Goal: Information Seeking & Learning: Find specific fact

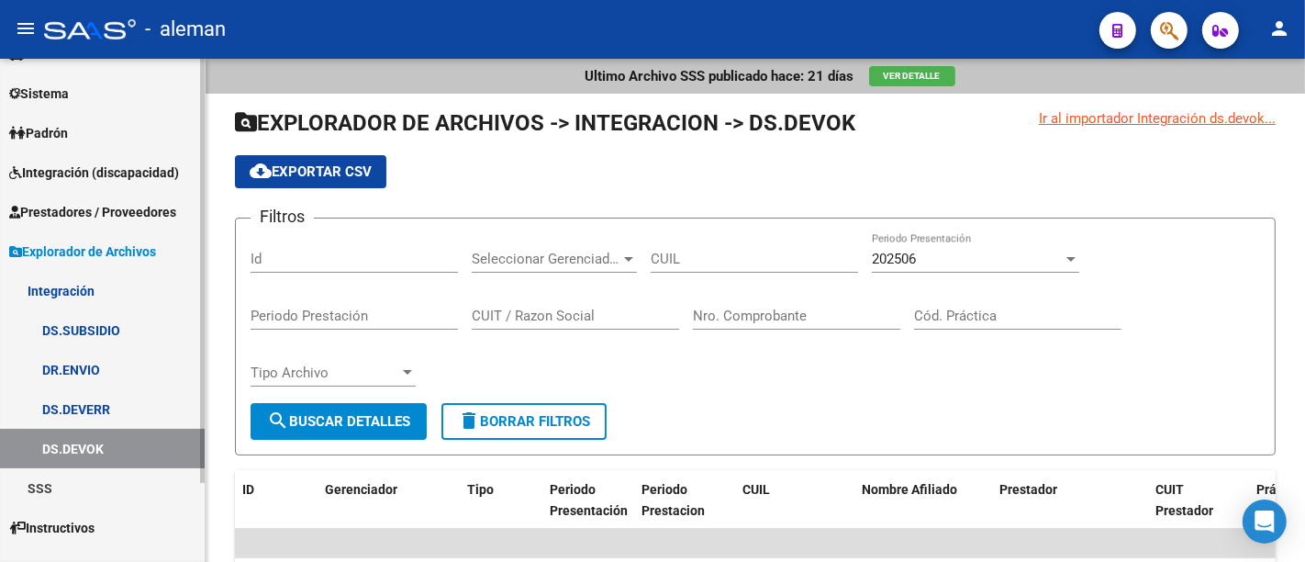
scroll to position [95, 0]
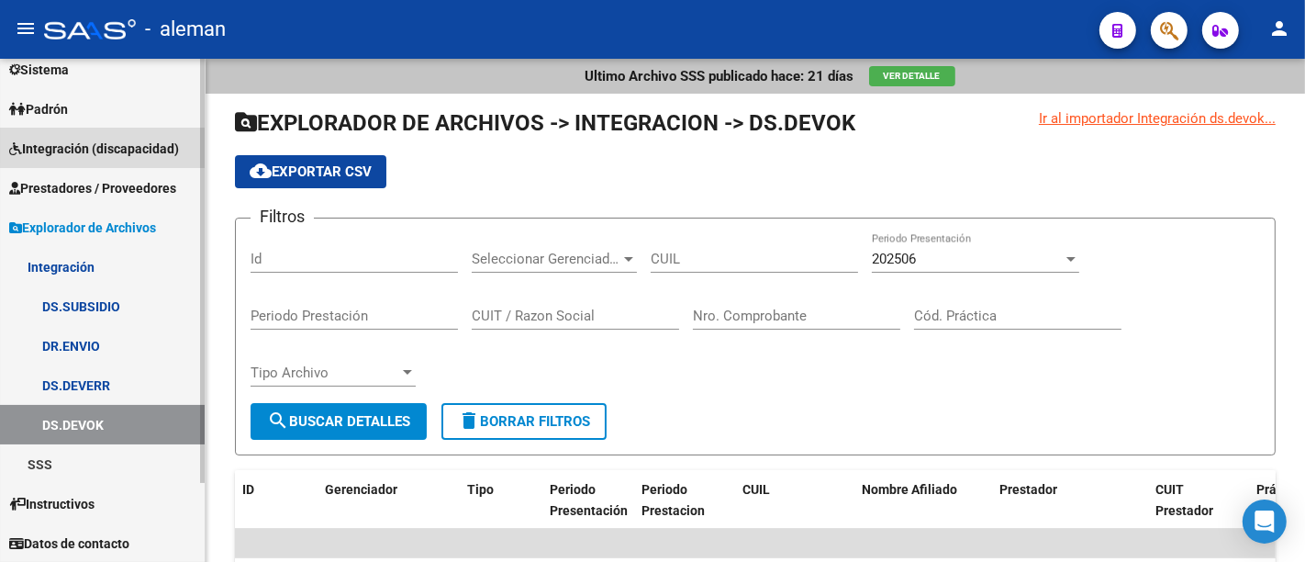
click at [131, 142] on span "Integración (discapacidad)" at bounding box center [94, 149] width 170 height 20
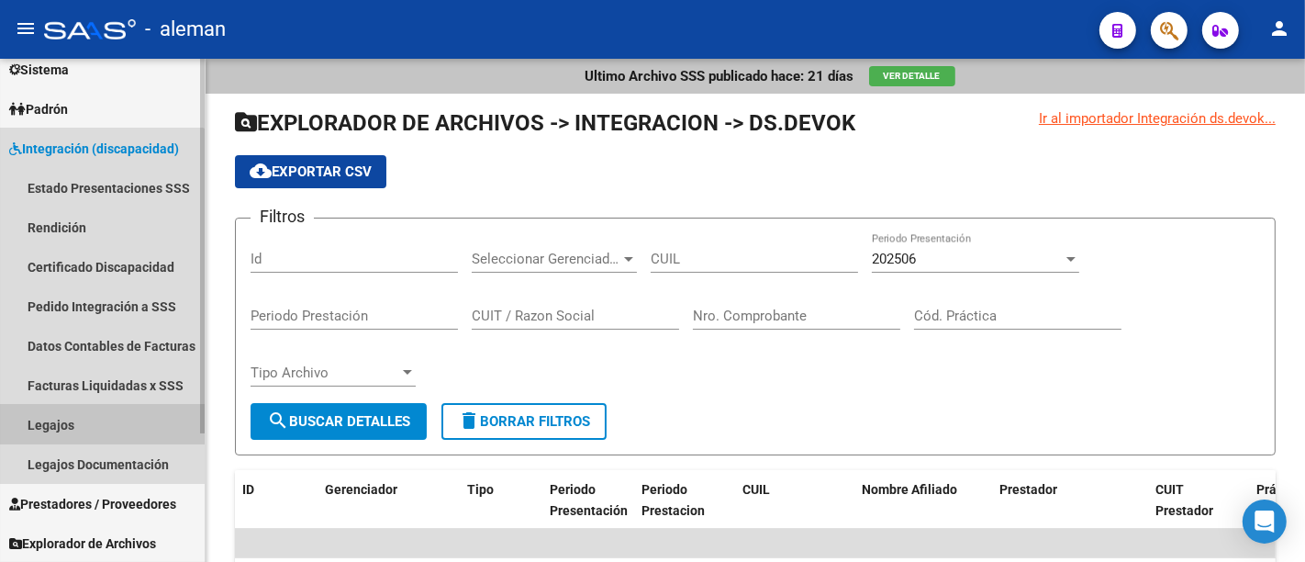
click at [89, 420] on link "Legajos" at bounding box center [102, 424] width 205 height 39
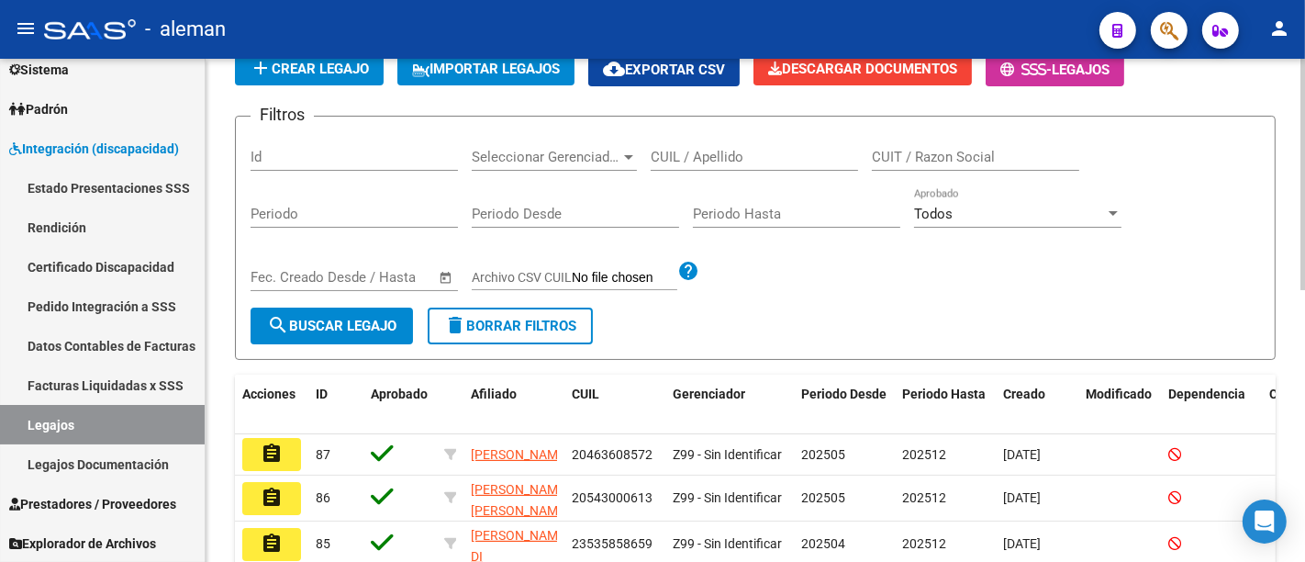
scroll to position [102, 0]
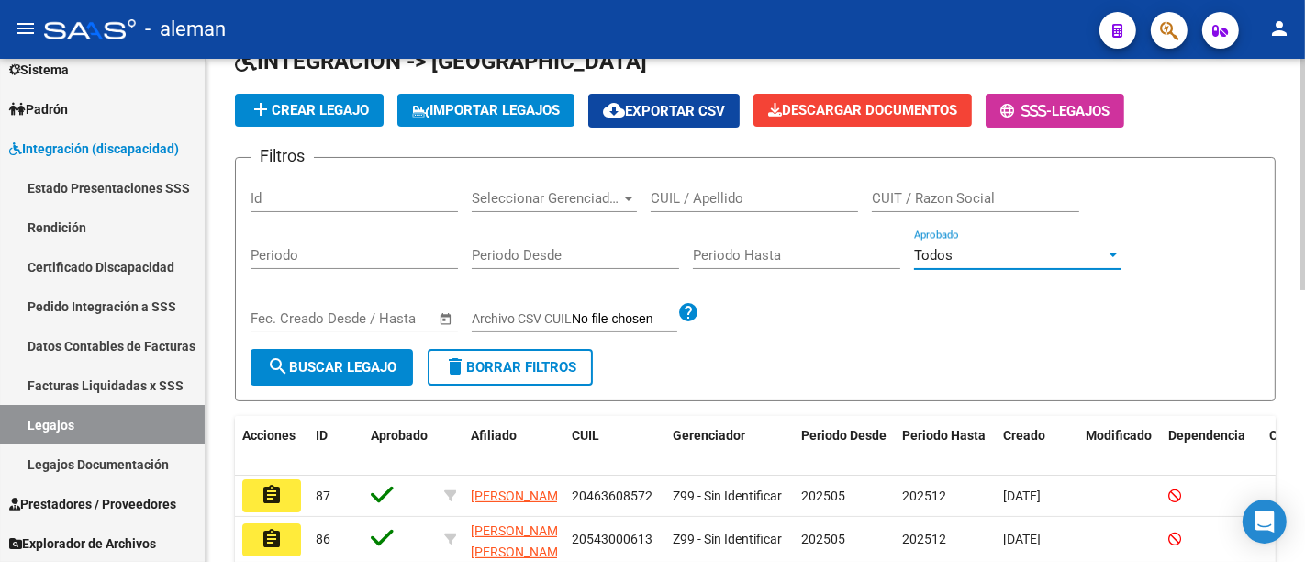
click at [1006, 252] on div "Todos" at bounding box center [1009, 255] width 191 height 17
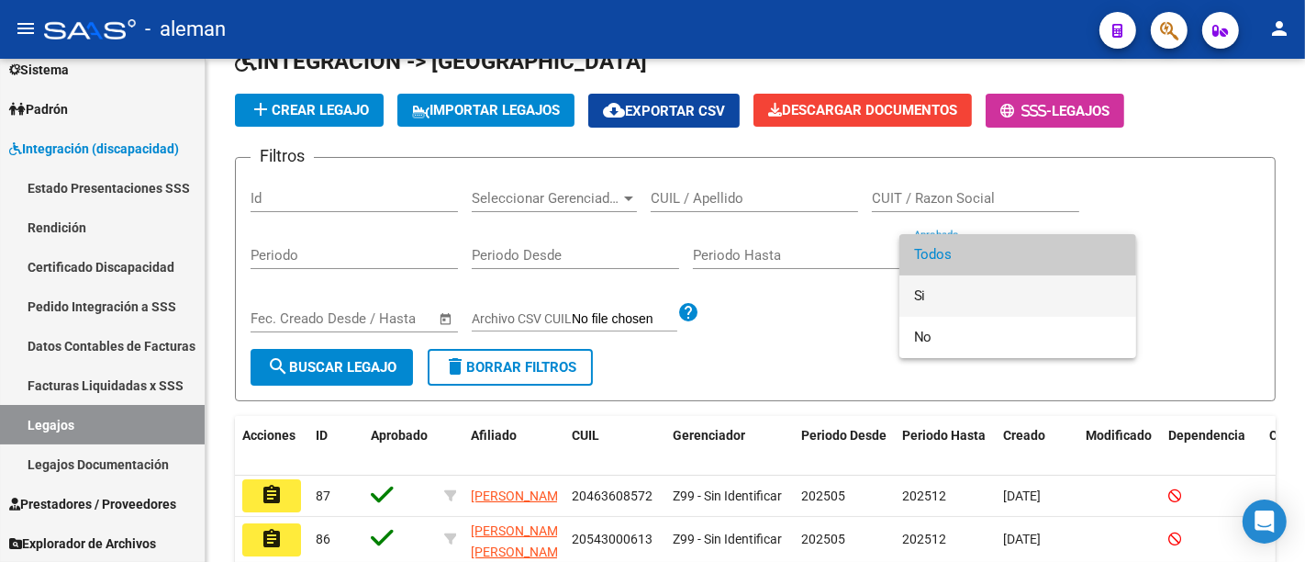
click at [943, 295] on span "Si" at bounding box center [1017, 295] width 207 height 41
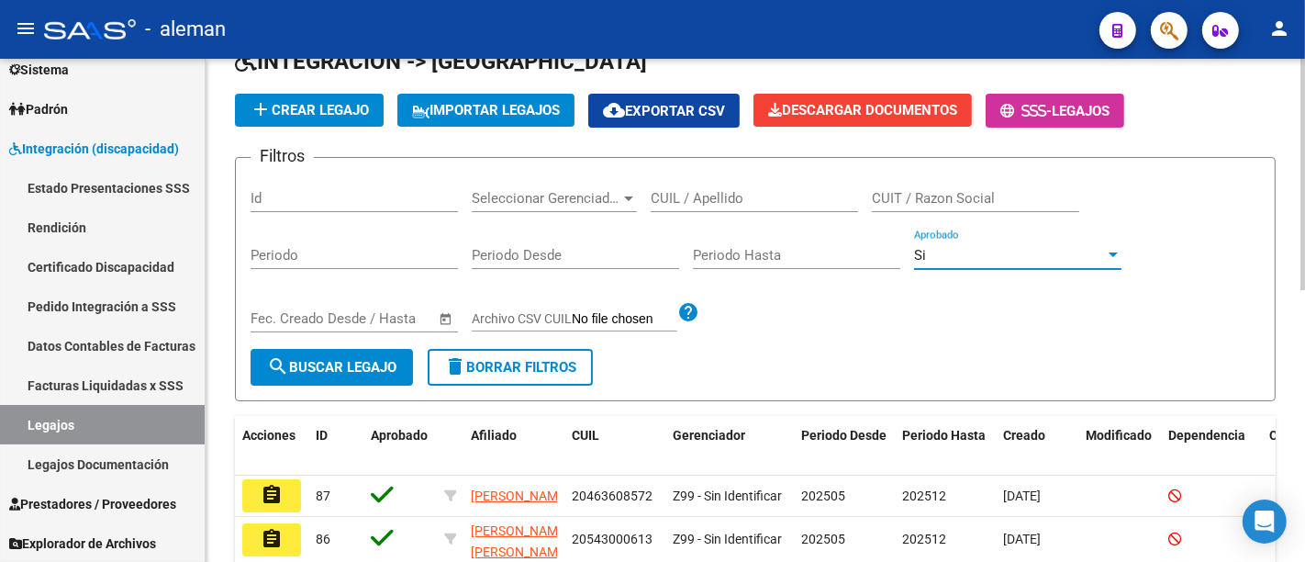
click at [293, 364] on span "search Buscar Legajo" at bounding box center [331, 367] width 129 height 17
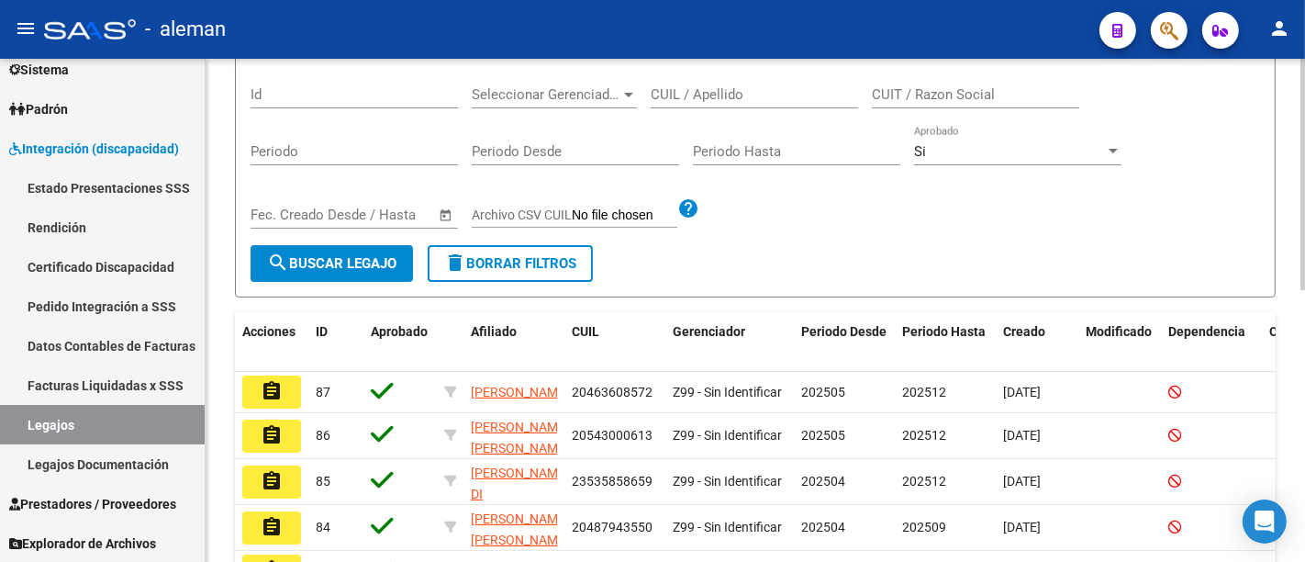
scroll to position [186, 0]
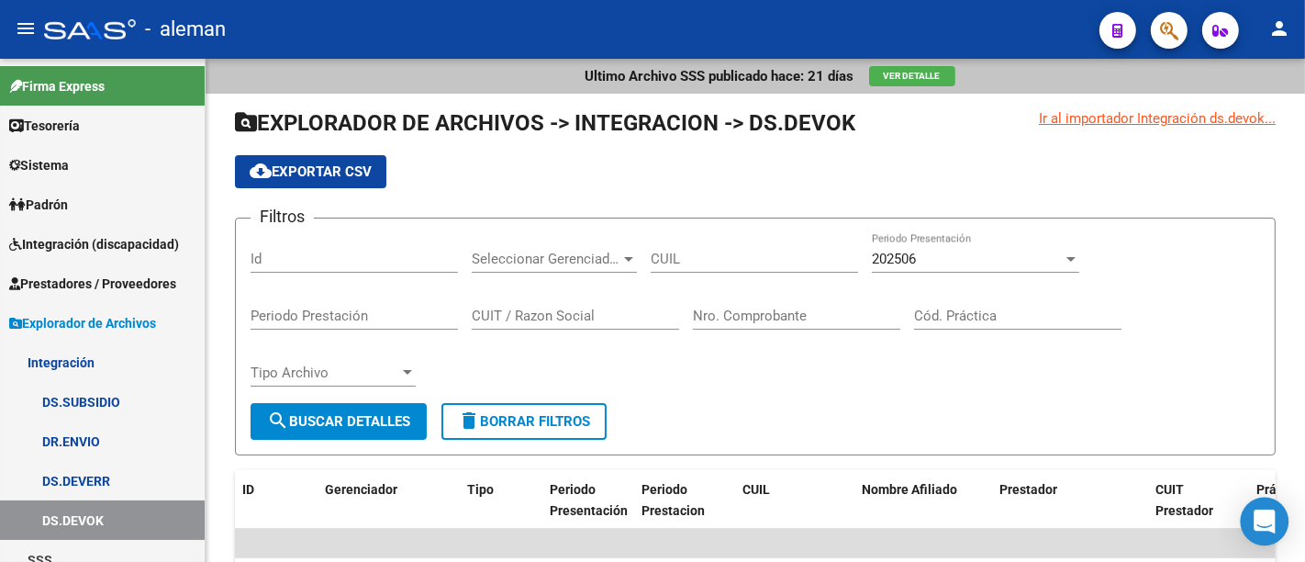
click at [1250, 508] on div "Open Intercom Messenger" at bounding box center [1265, 522] width 49 height 49
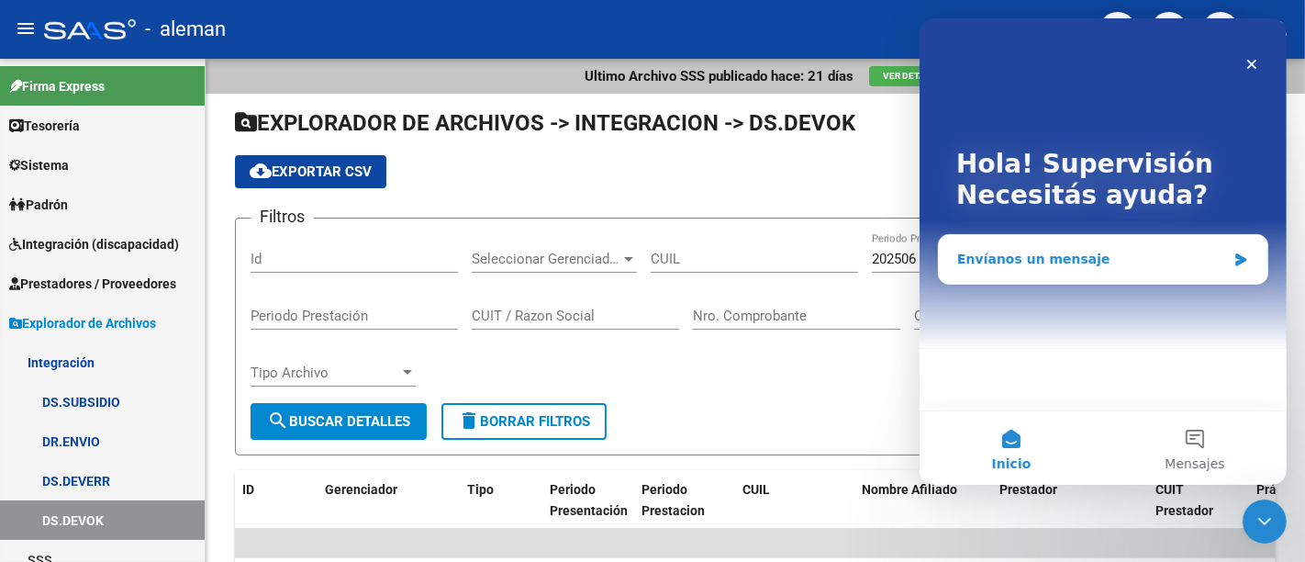
click at [989, 258] on div "Envíanos un mensaje" at bounding box center [1091, 259] width 269 height 19
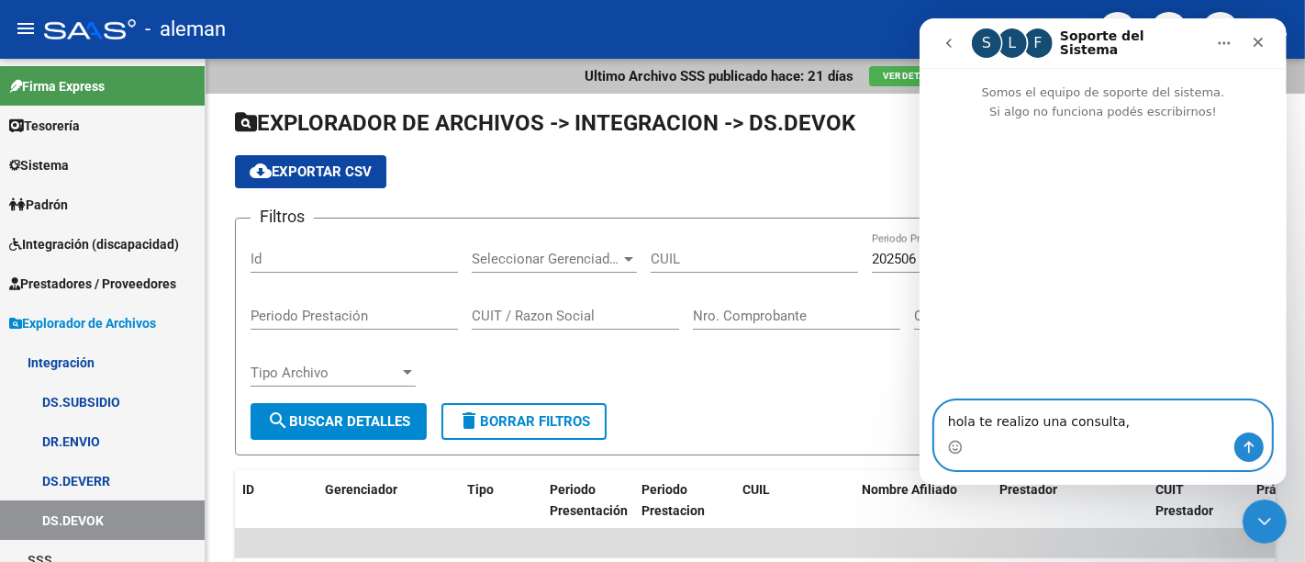
type textarea "hola te realizo una consulta,"
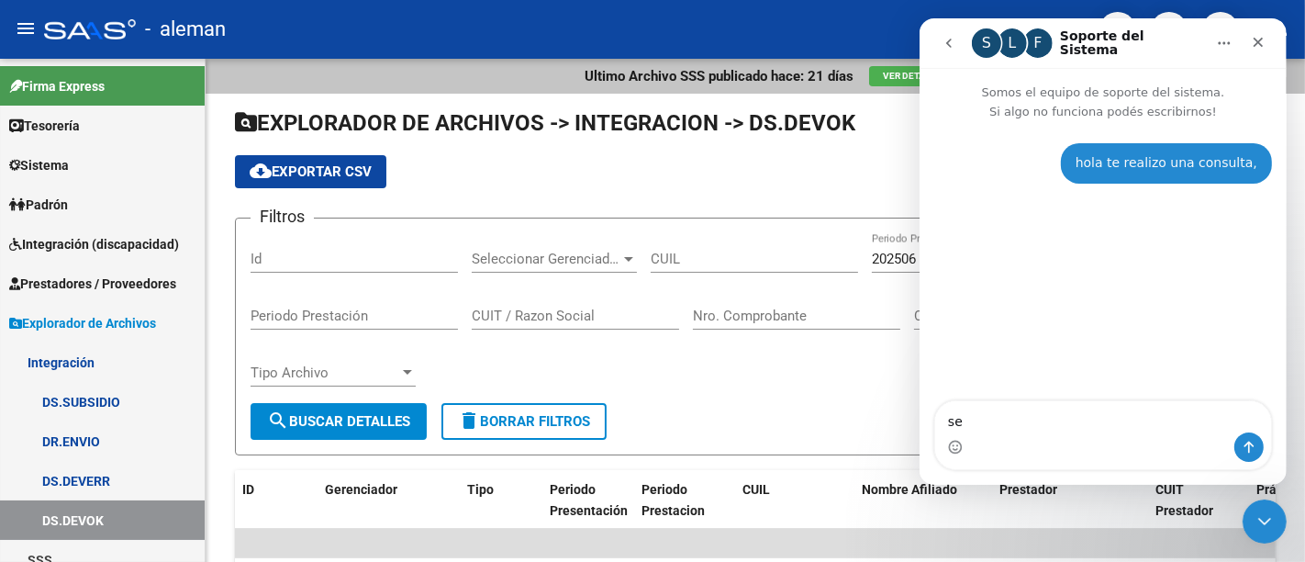
type textarea "s"
type textarea "Puede eliminar facturas un prestador ?"
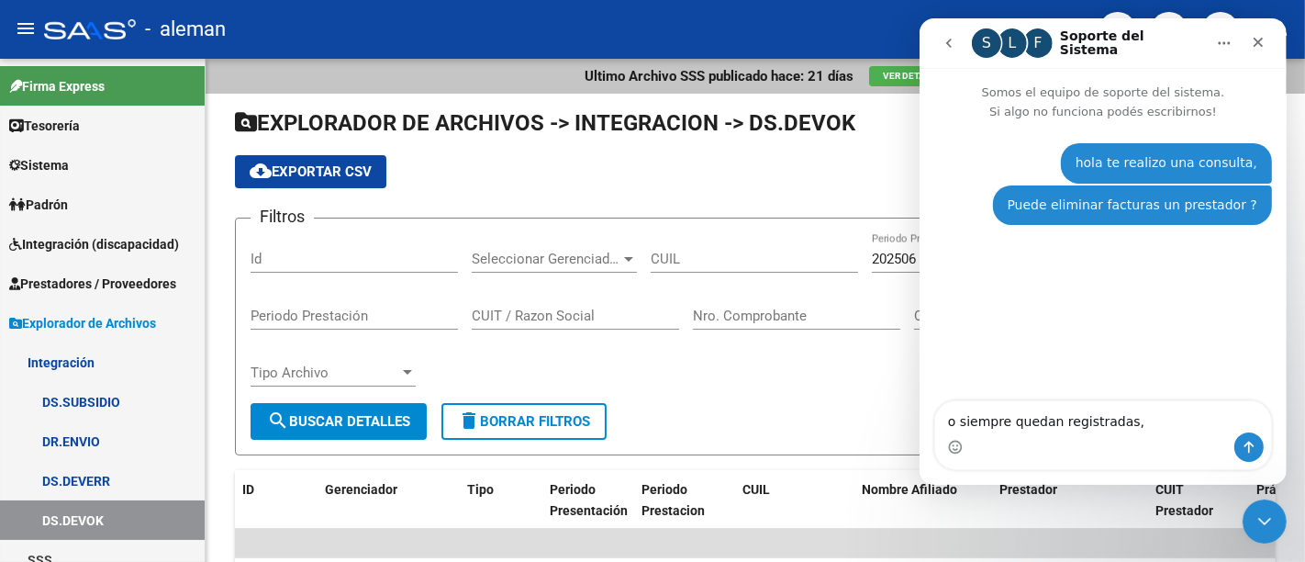
type textarea "o siempre quedan registradas, ?"
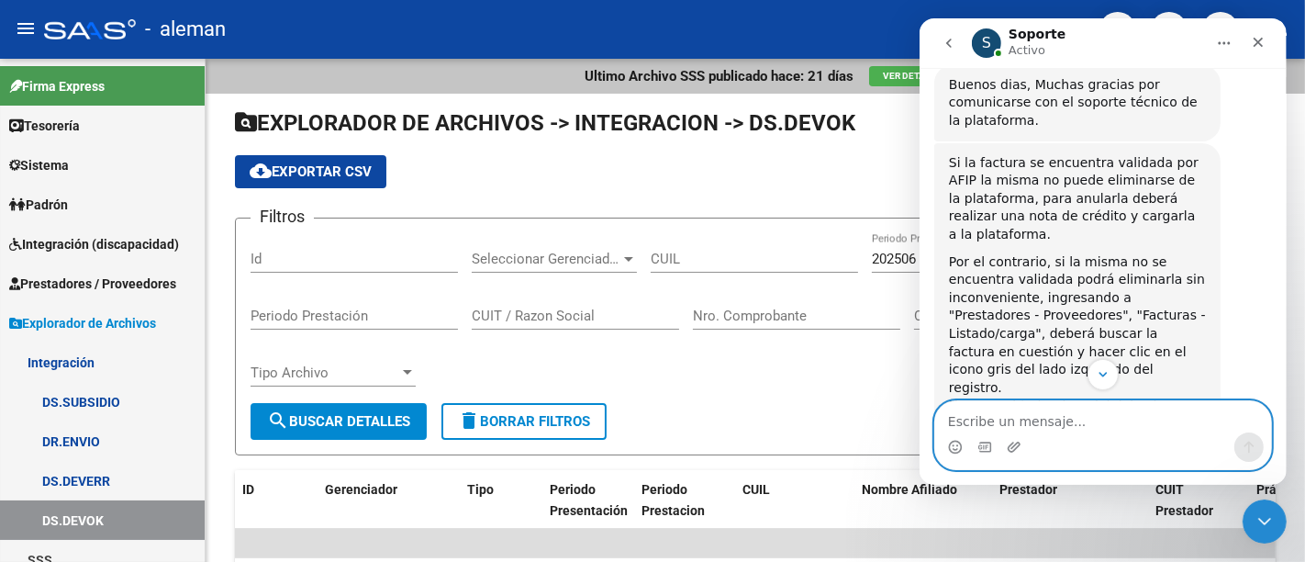
scroll to position [284, 0]
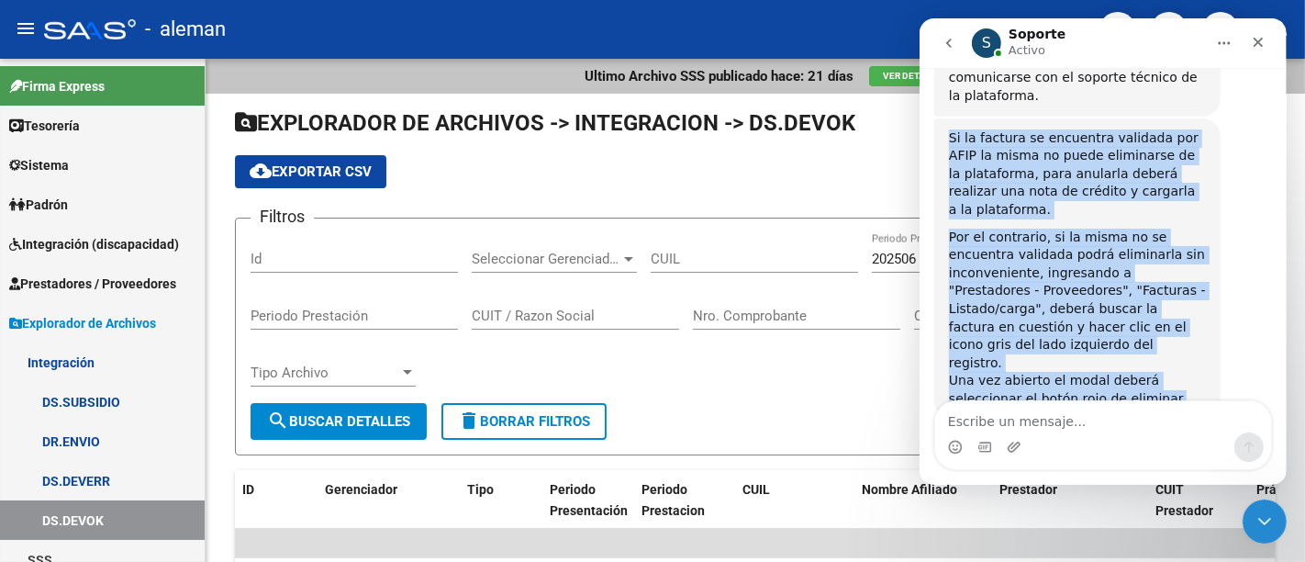
drag, startPoint x: 1103, startPoint y: 344, endPoint x: 951, endPoint y: 123, distance: 268.6
click at [951, 123] on div "Si la factura se encuentra validada por AFIP la misma no puede eliminarse de la…" at bounding box center [1077, 268] width 286 height 301
copy div "Si la factura se encuentra validada por AFIP la misma no puede eliminarse de la…"
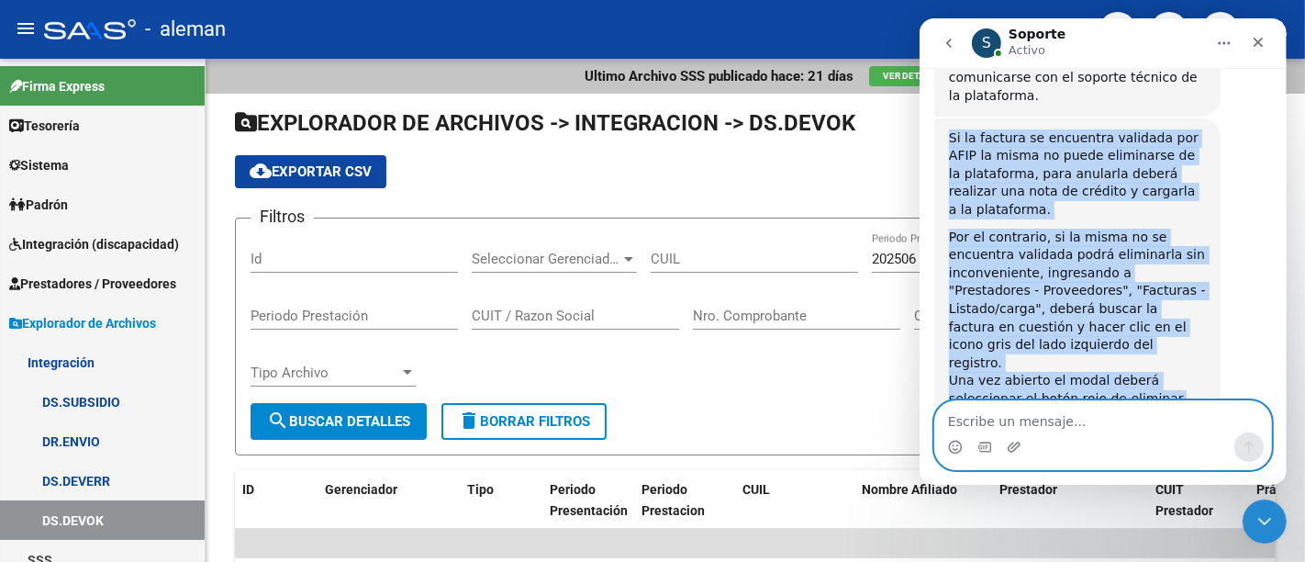
click at [1049, 419] on textarea "Escribe un mensaje..." at bounding box center [1103, 416] width 336 height 31
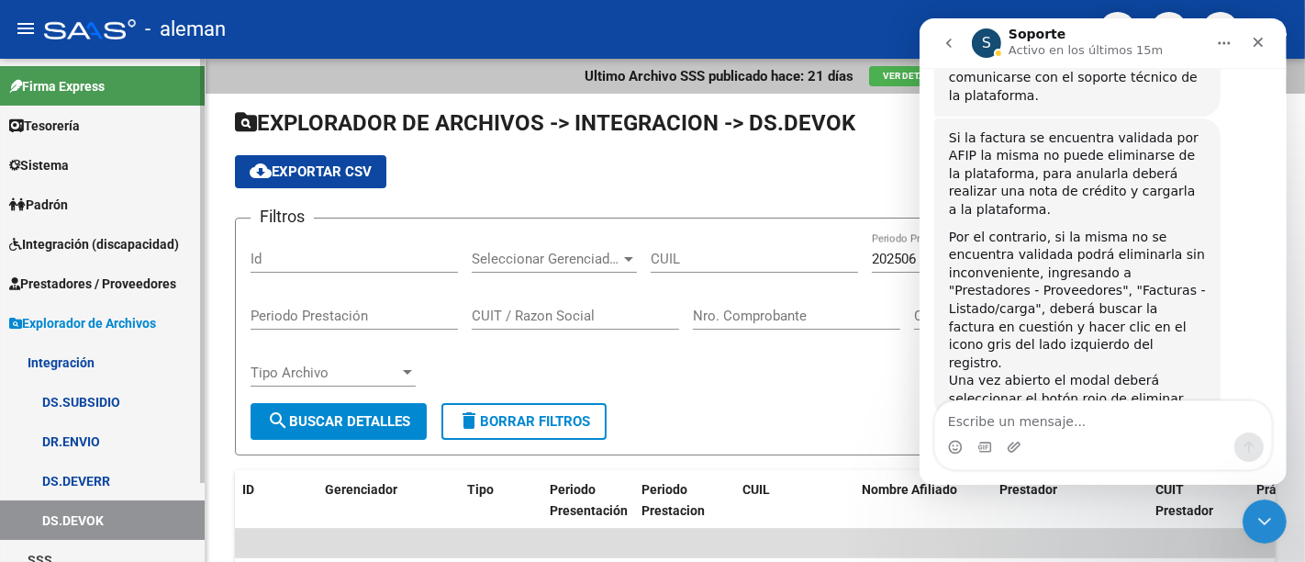
drag, startPoint x: 107, startPoint y: 274, endPoint x: 135, endPoint y: 347, distance: 77.6
click at [107, 274] on span "Prestadores / Proveedores" at bounding box center [92, 284] width 167 height 20
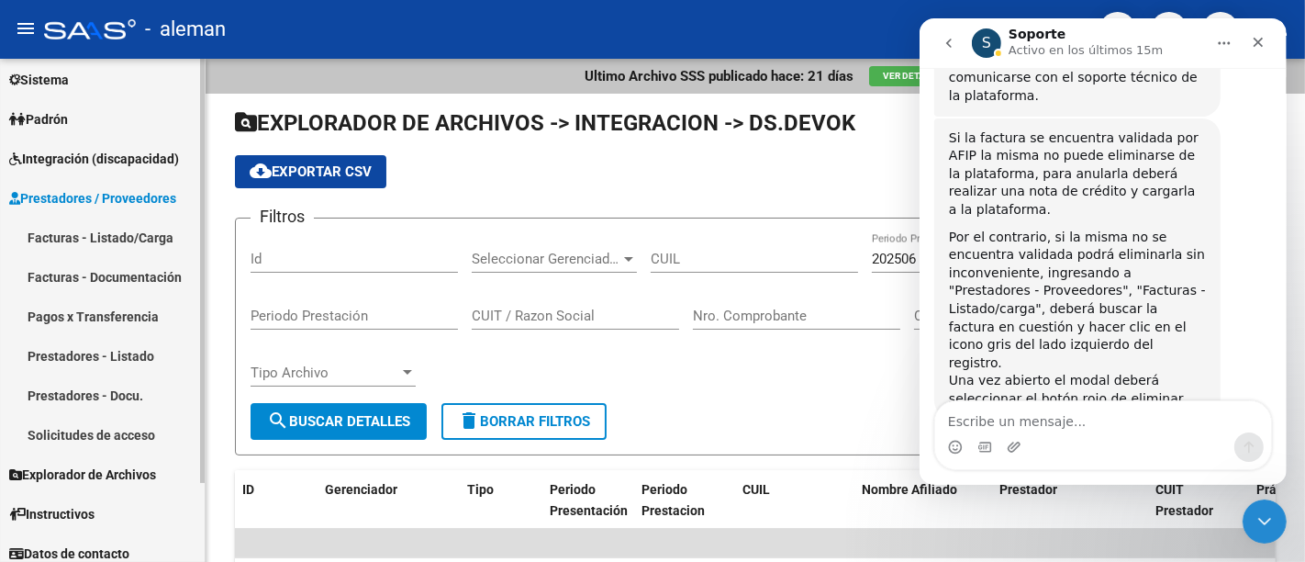
scroll to position [95, 0]
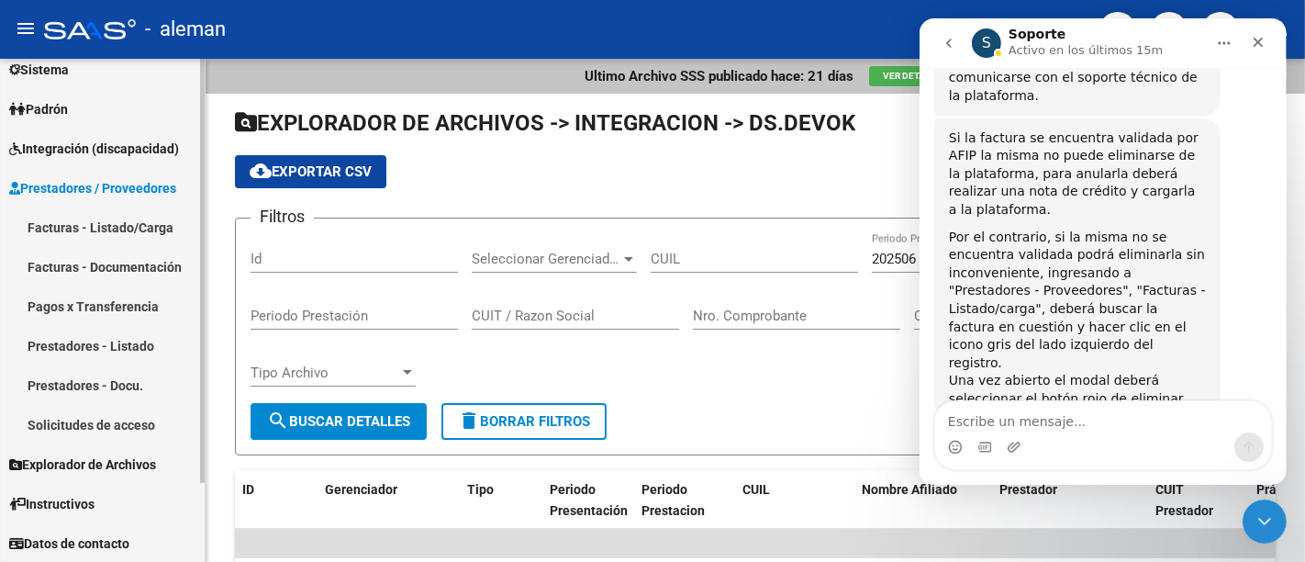
click at [135, 342] on link "Prestadores - Listado" at bounding box center [102, 345] width 205 height 39
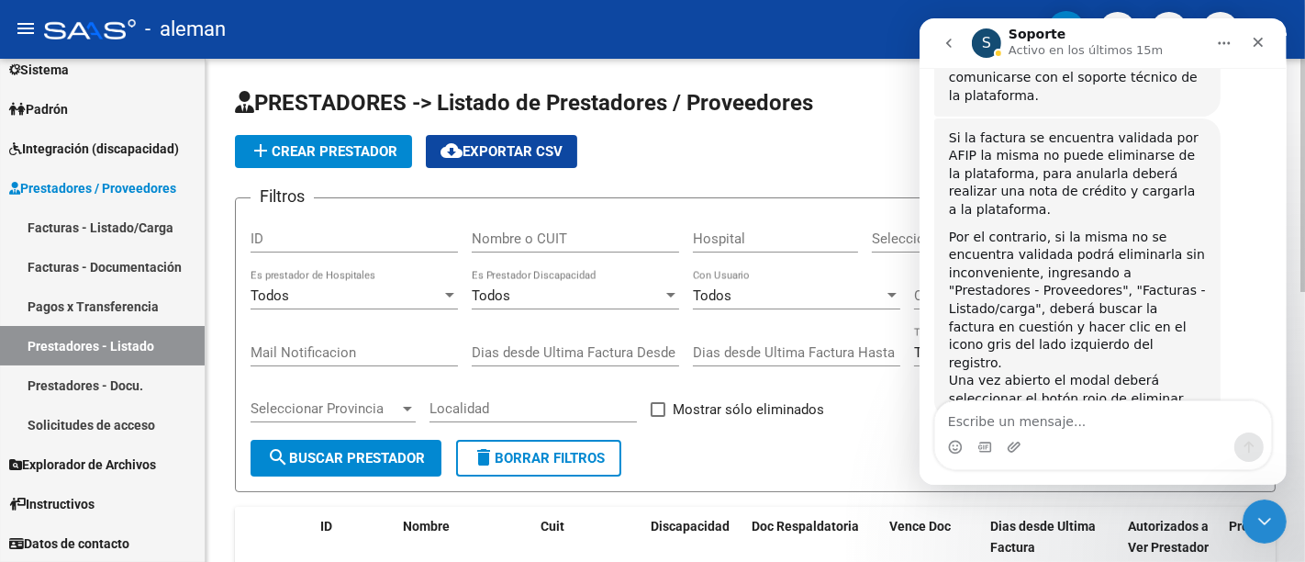
click at [524, 235] on input "Nombre o CUIT" at bounding box center [575, 238] width 207 height 17
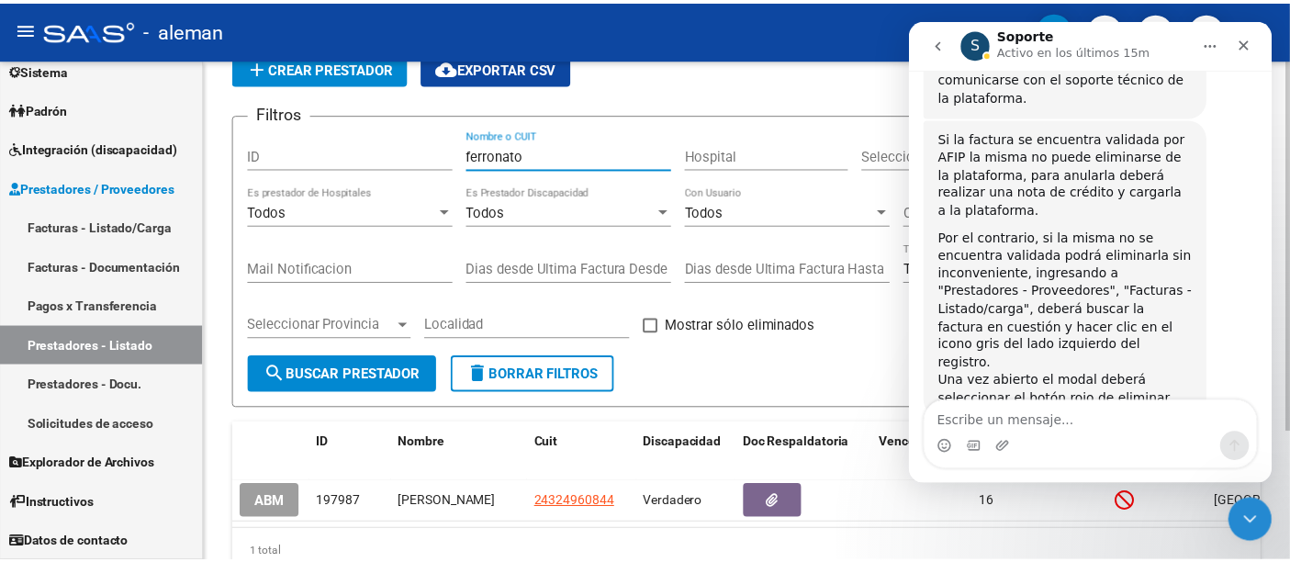
scroll to position [175, 0]
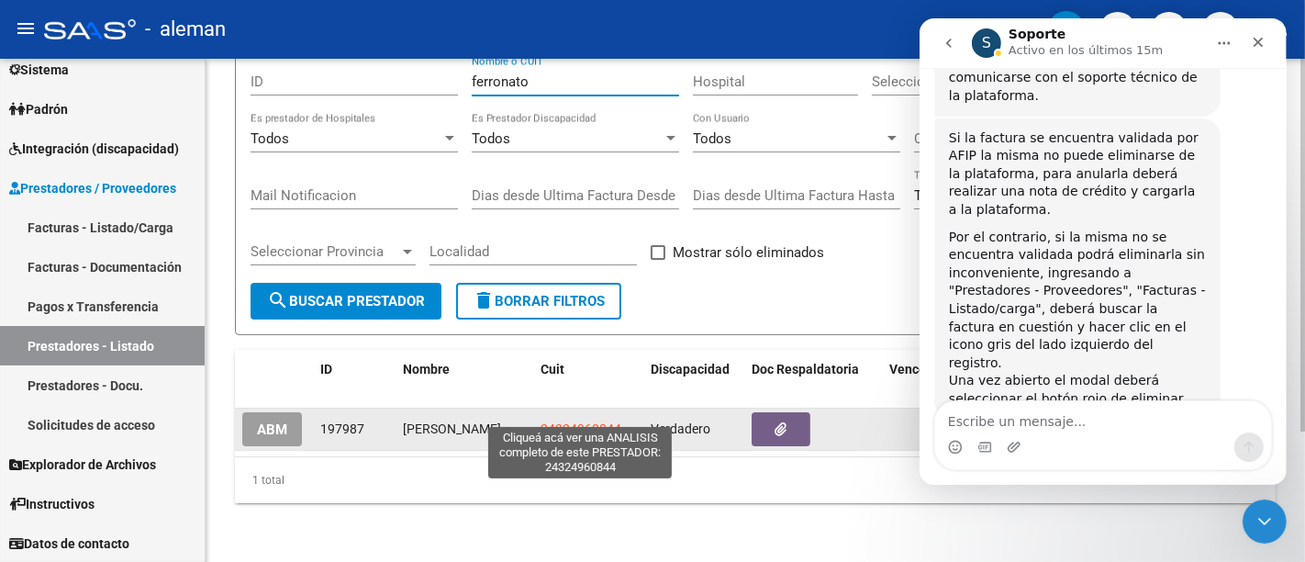
type input "ferronato"
click at [581, 421] on span "24324960844" at bounding box center [581, 428] width 81 height 15
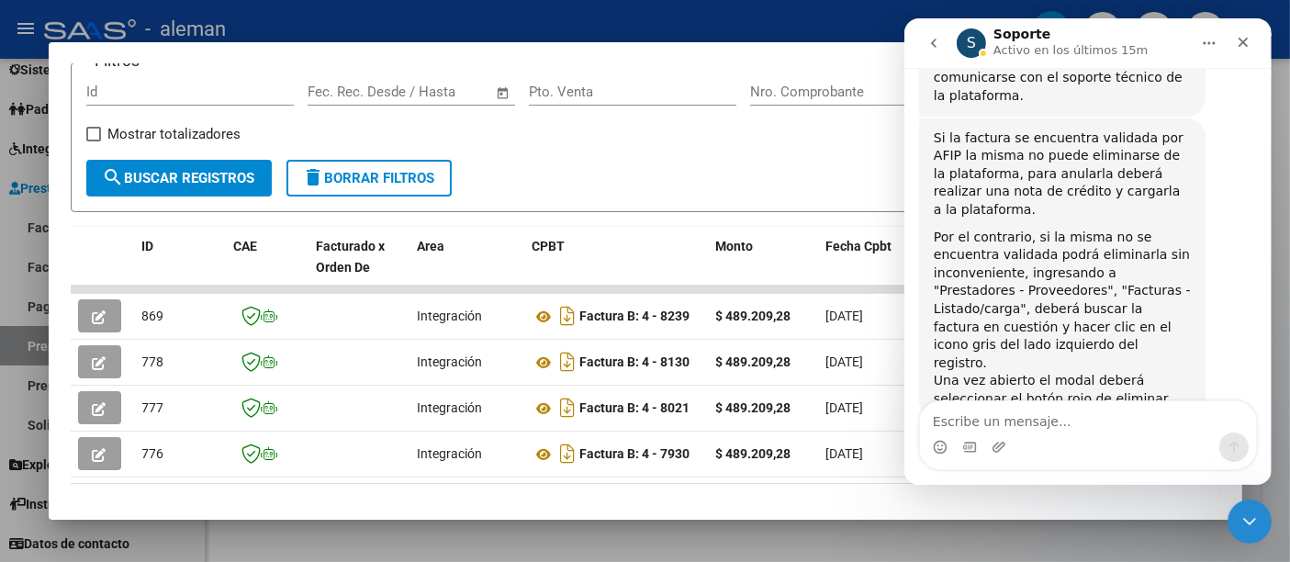
scroll to position [306, 0]
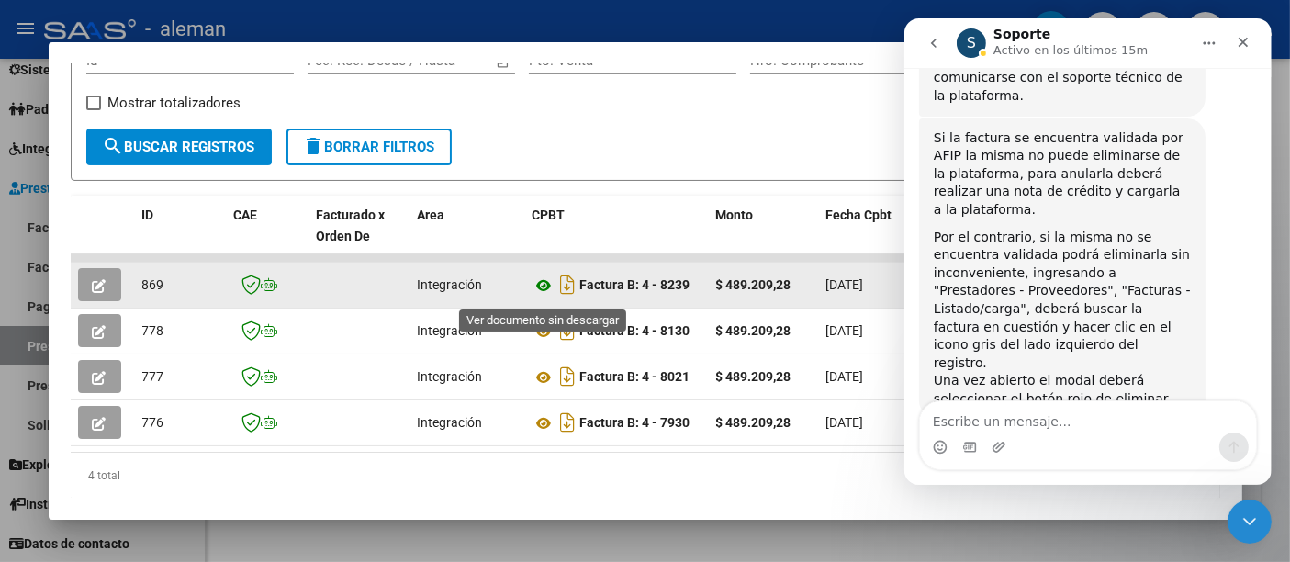
click at [545, 292] on icon at bounding box center [544, 285] width 24 height 22
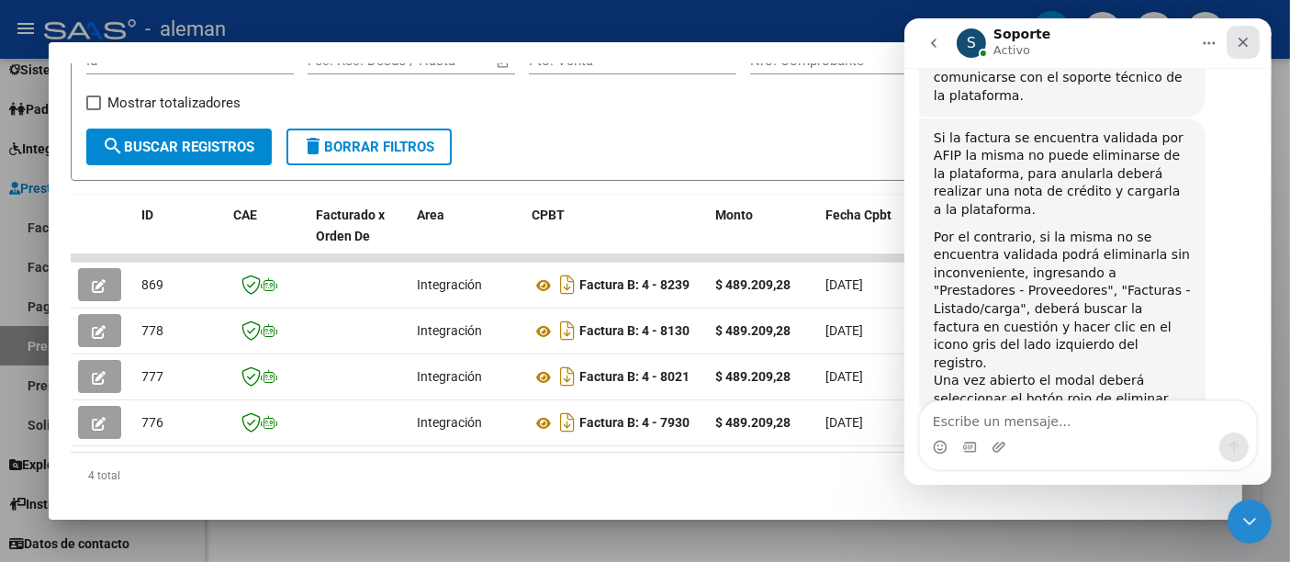
click at [1239, 43] on icon "Cerrar" at bounding box center [1242, 43] width 10 height 10
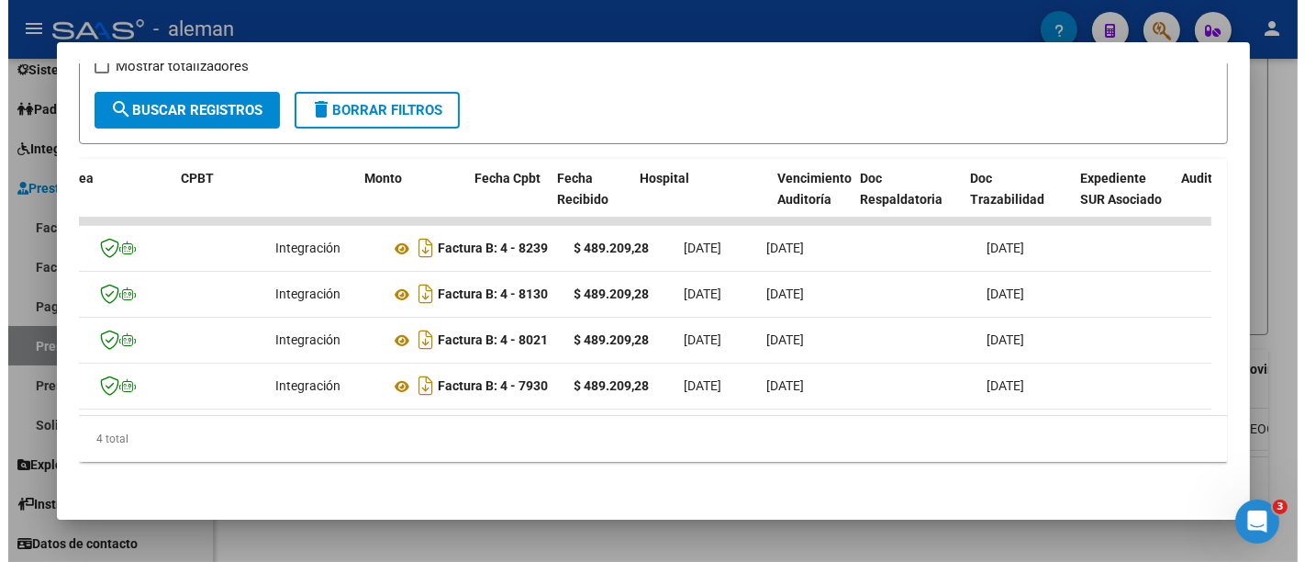
scroll to position [0, 0]
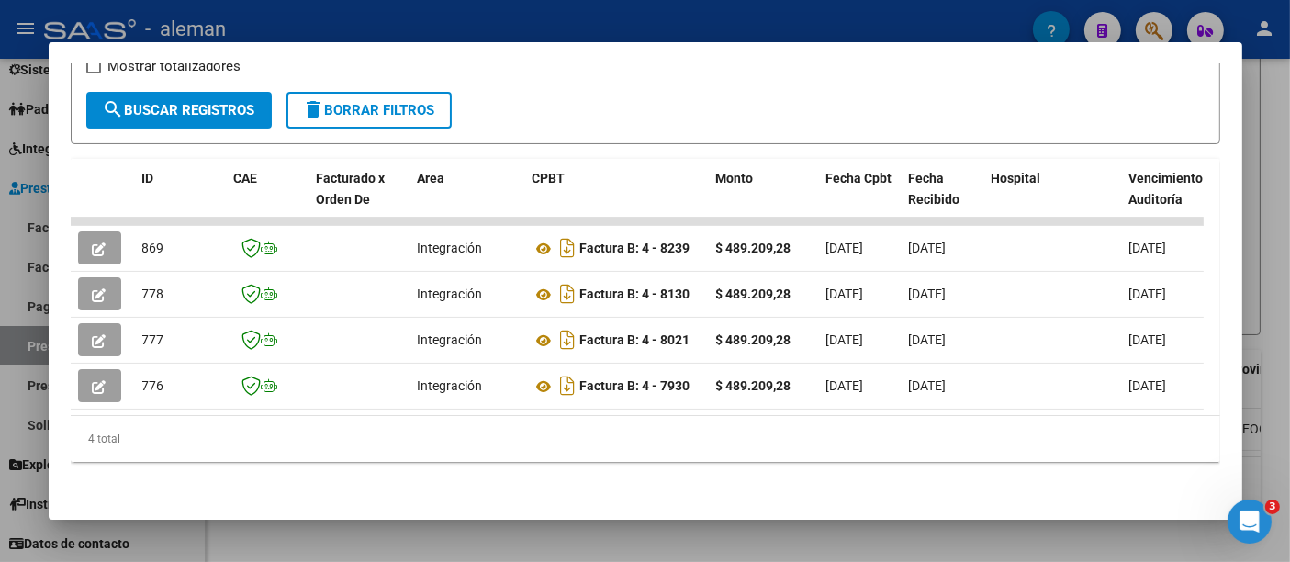
click at [1267, 231] on div at bounding box center [645, 281] width 1290 height 562
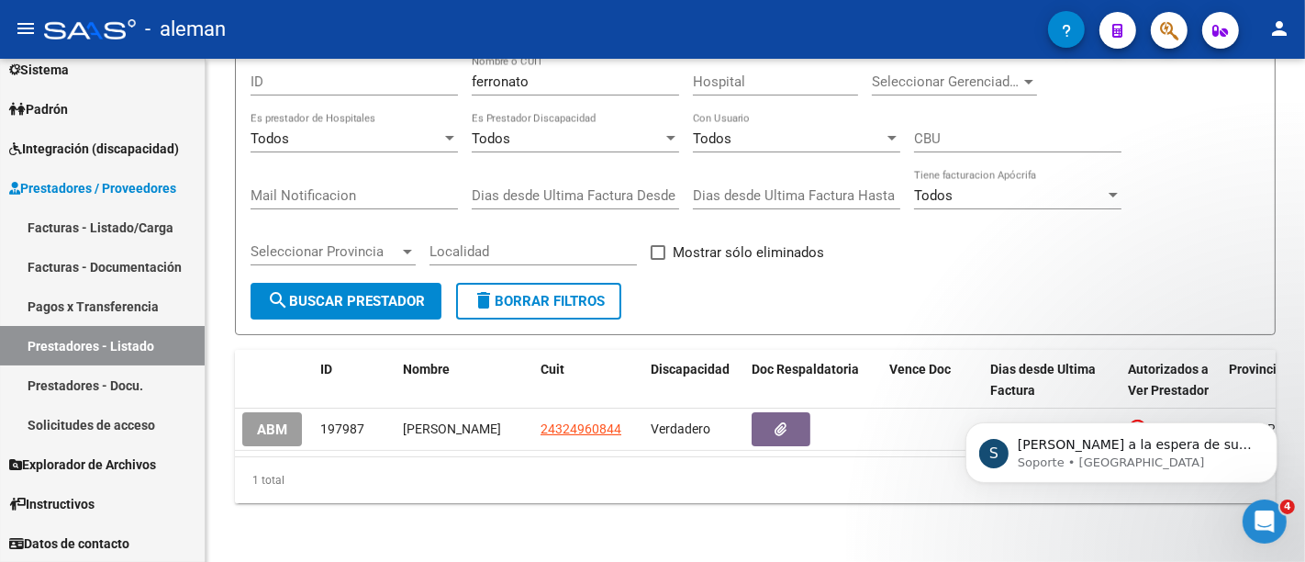
scroll to position [326, 0]
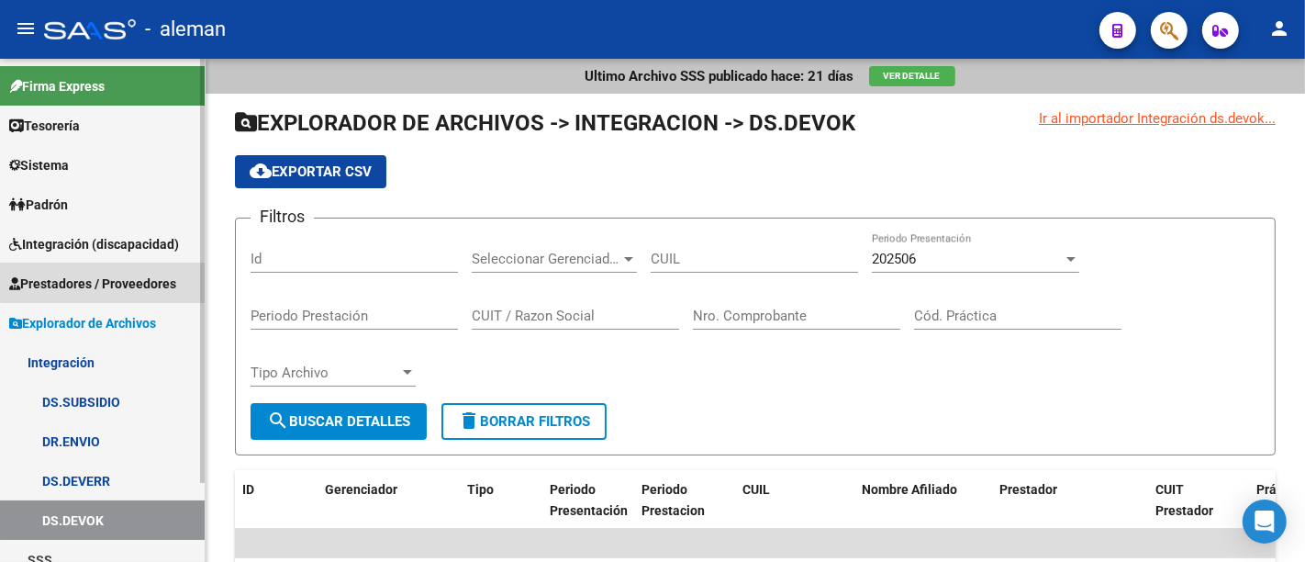
click at [132, 274] on span "Prestadores / Proveedores" at bounding box center [92, 284] width 167 height 20
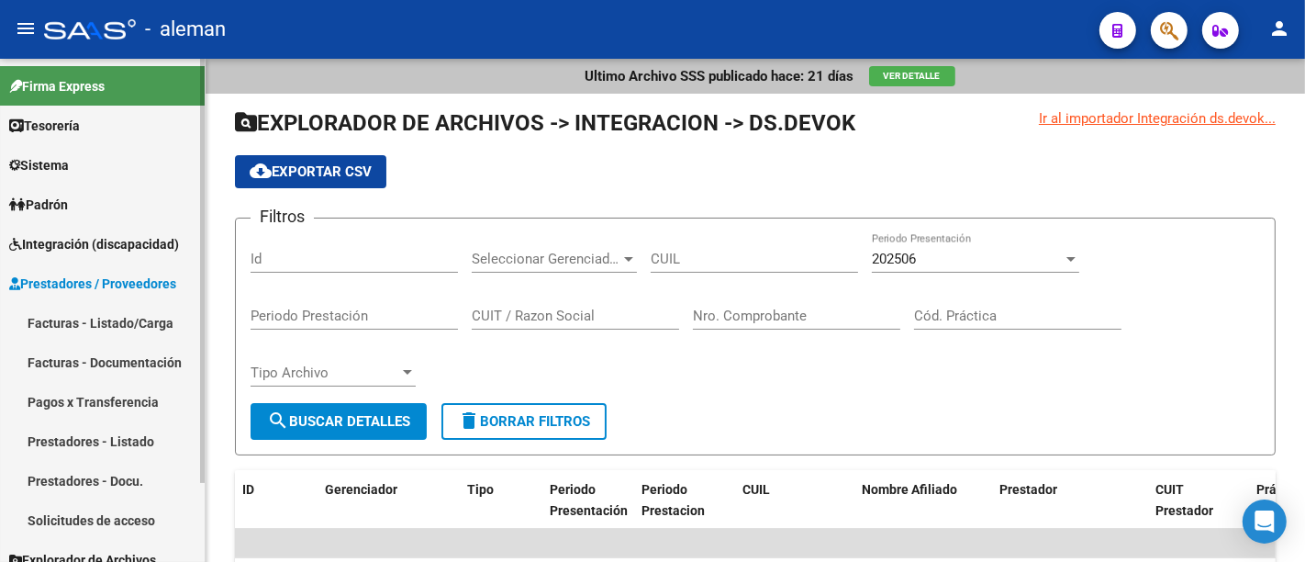
click at [109, 433] on link "Prestadores - Listado" at bounding box center [102, 440] width 205 height 39
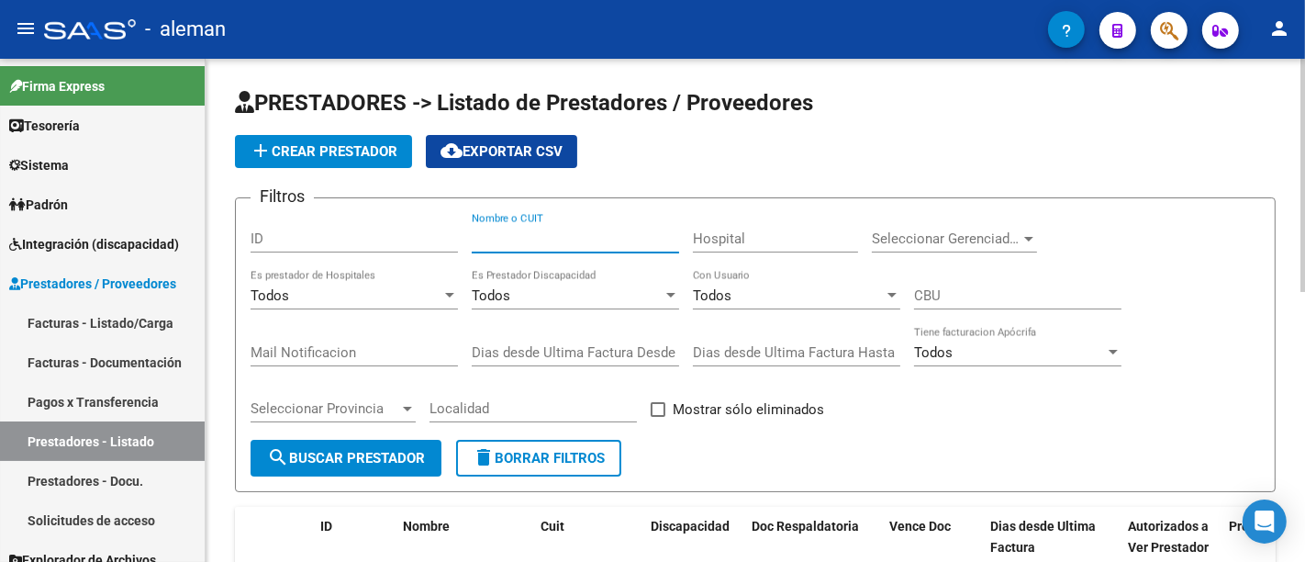
click at [595, 236] on input "Nombre o CUIT" at bounding box center [575, 238] width 207 height 17
type input "d"
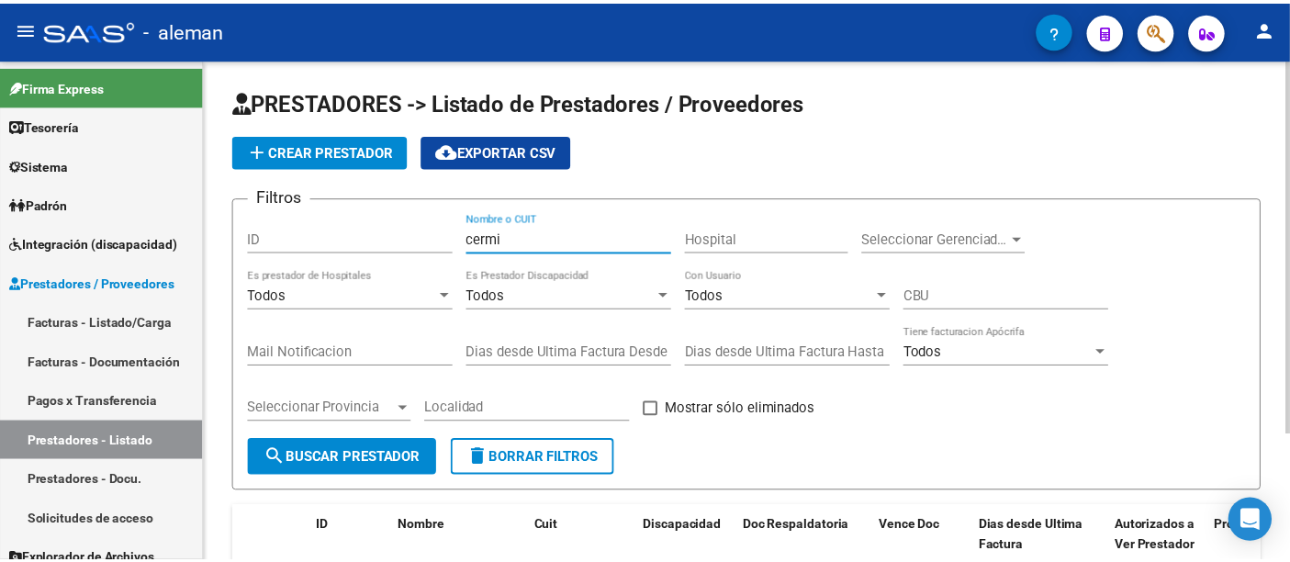
scroll to position [171, 0]
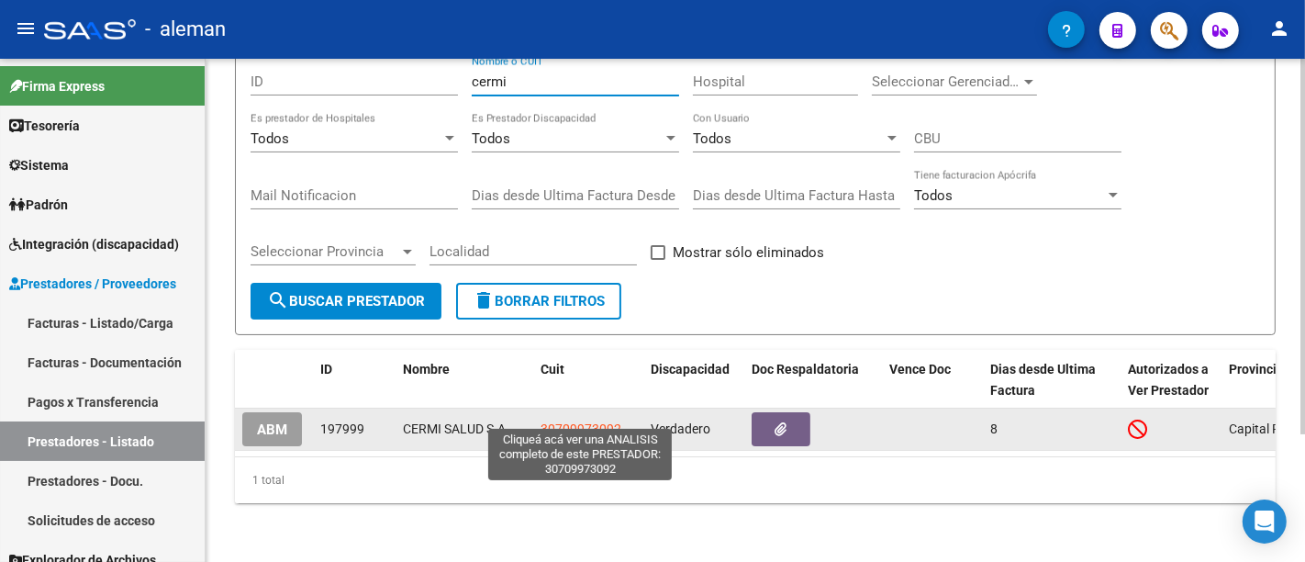
type input "cermi"
click at [588, 421] on span "30709973092" at bounding box center [581, 428] width 81 height 15
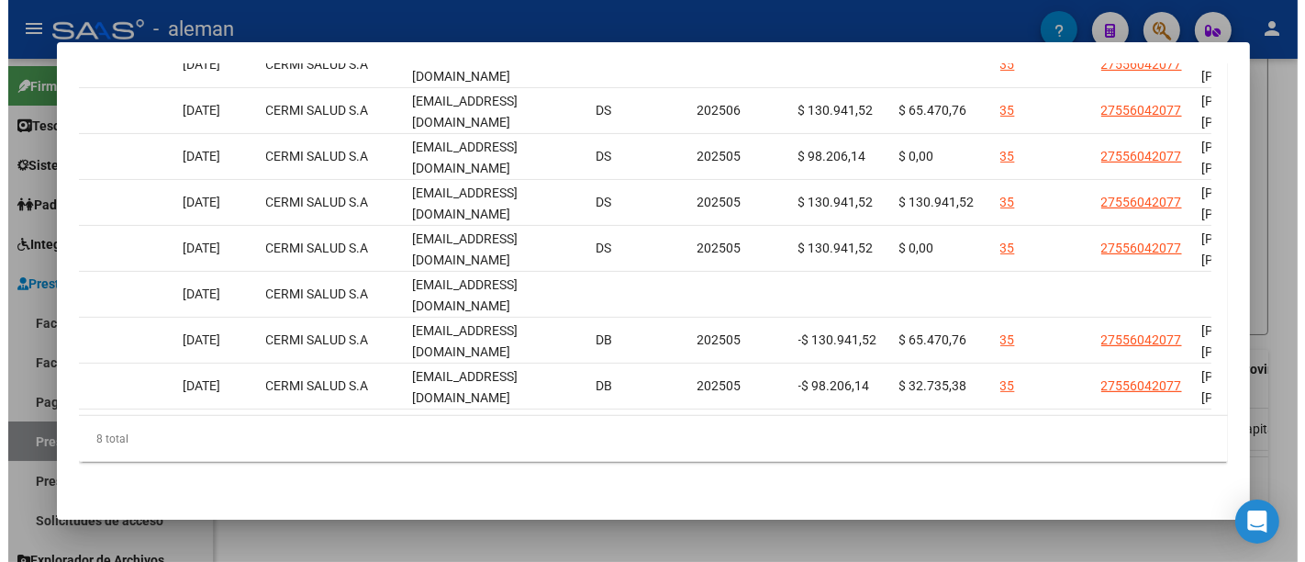
scroll to position [0, 1957]
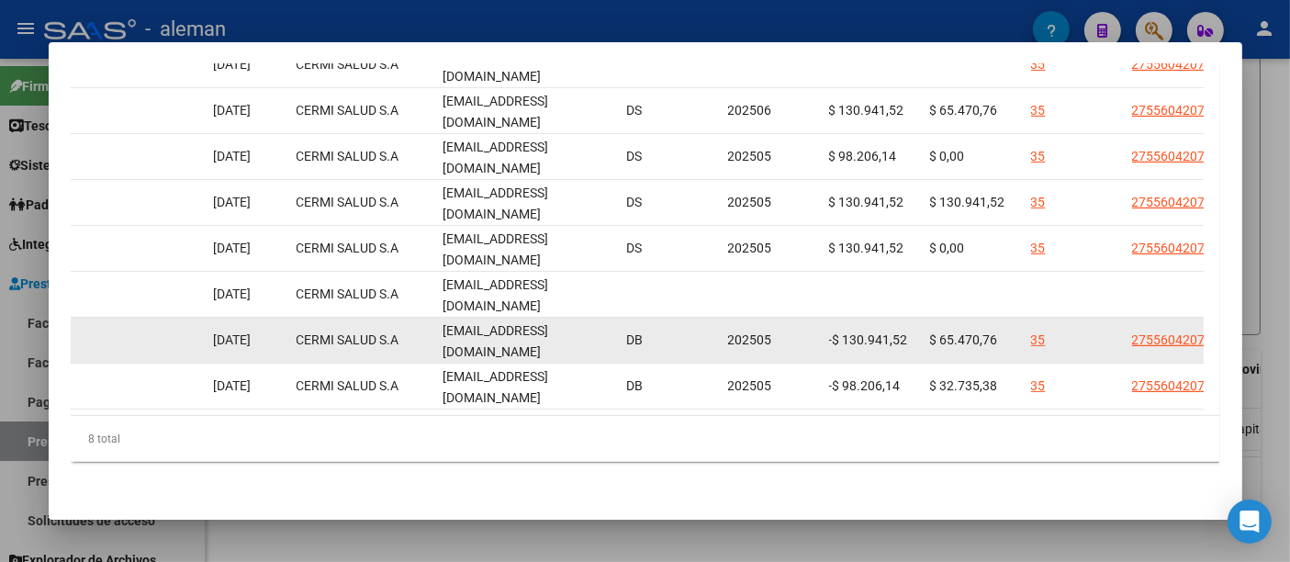
drag, startPoint x: 624, startPoint y: 329, endPoint x: 676, endPoint y: 334, distance: 51.7
click at [676, 334] on datatable-body-cell "DB" at bounding box center [670, 340] width 101 height 45
click at [632, 332] on span "DB" at bounding box center [635, 339] width 17 height 15
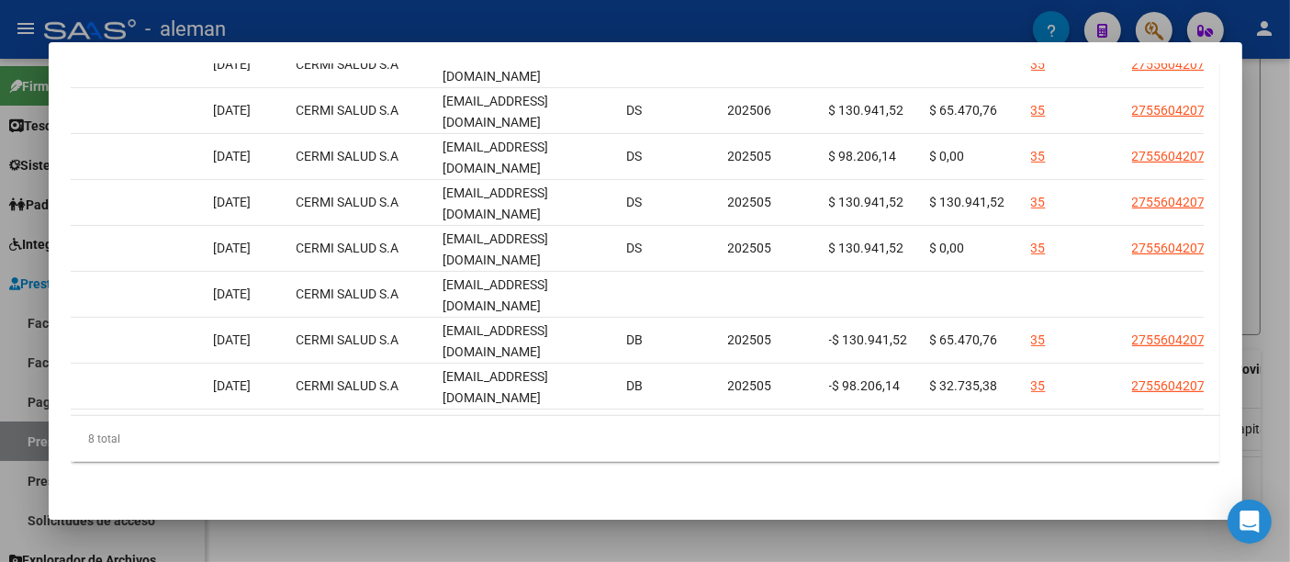
click at [1262, 91] on div at bounding box center [645, 281] width 1290 height 562
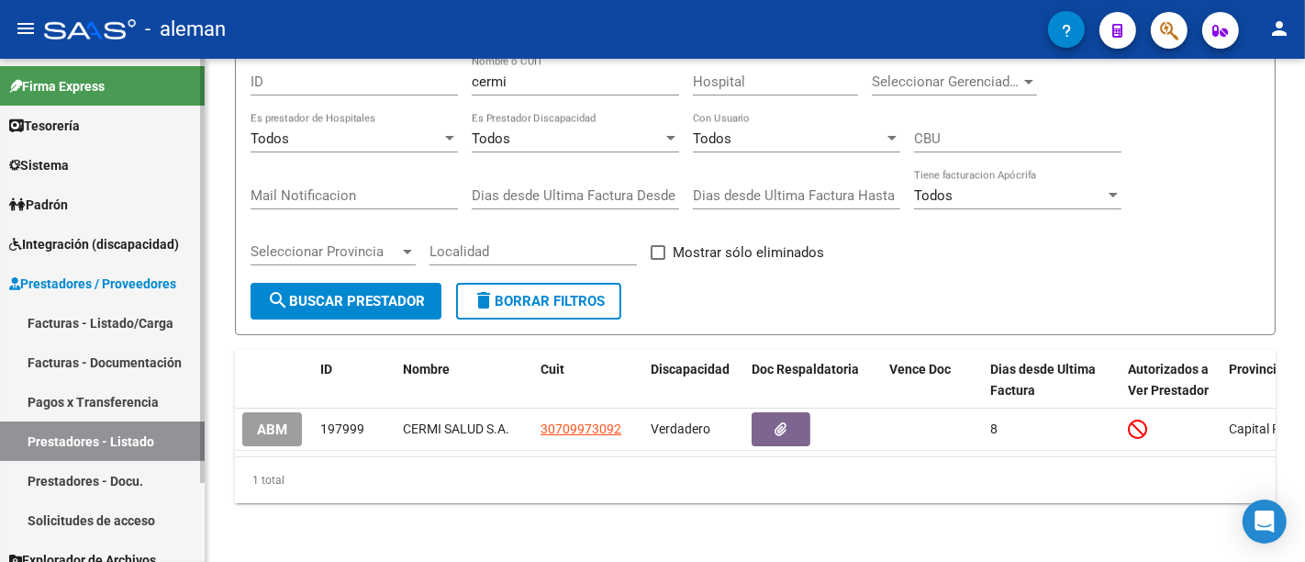
click at [145, 251] on span "Integración (discapacidad)" at bounding box center [94, 244] width 170 height 20
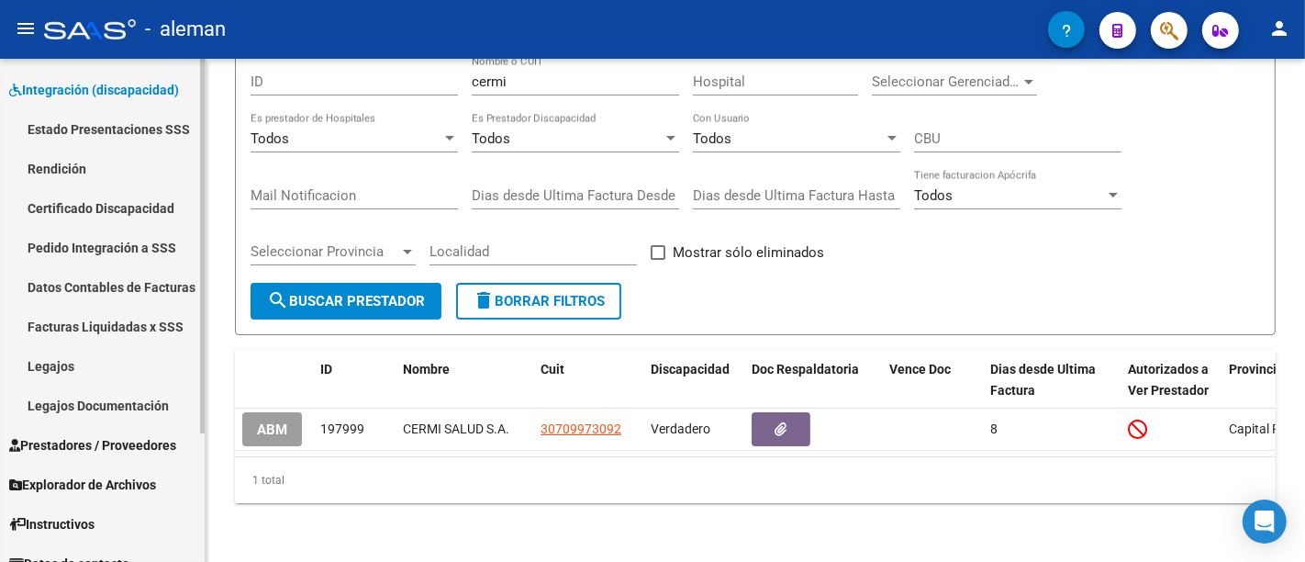
scroll to position [174, 0]
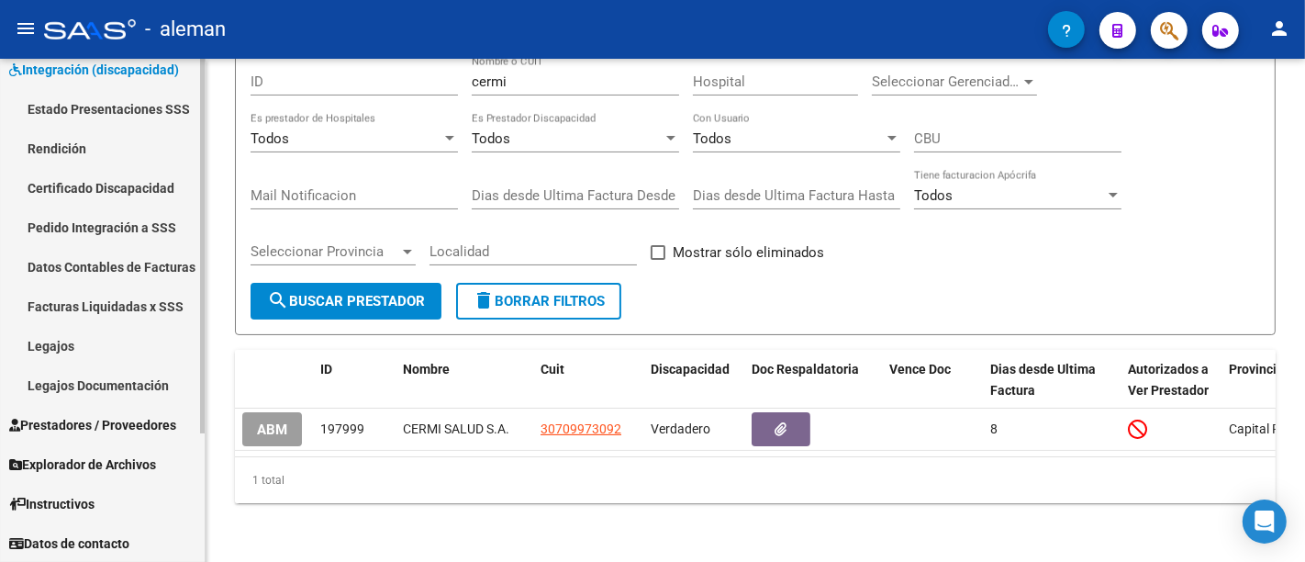
click at [84, 470] on span "Explorador de Archivos" at bounding box center [82, 464] width 147 height 20
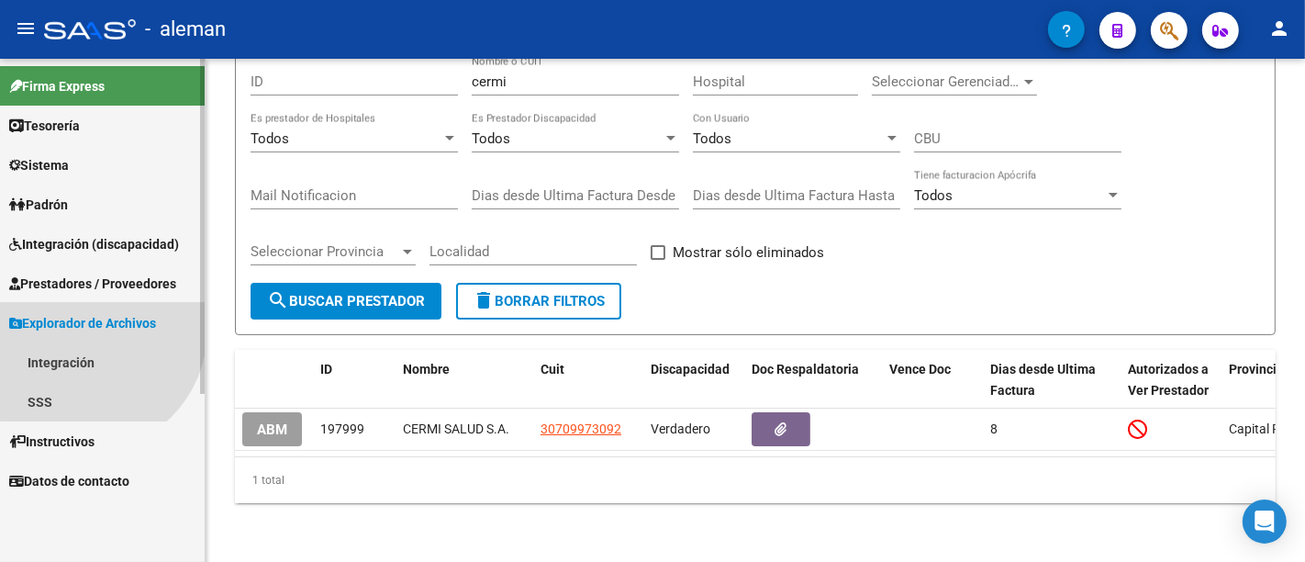
scroll to position [0, 0]
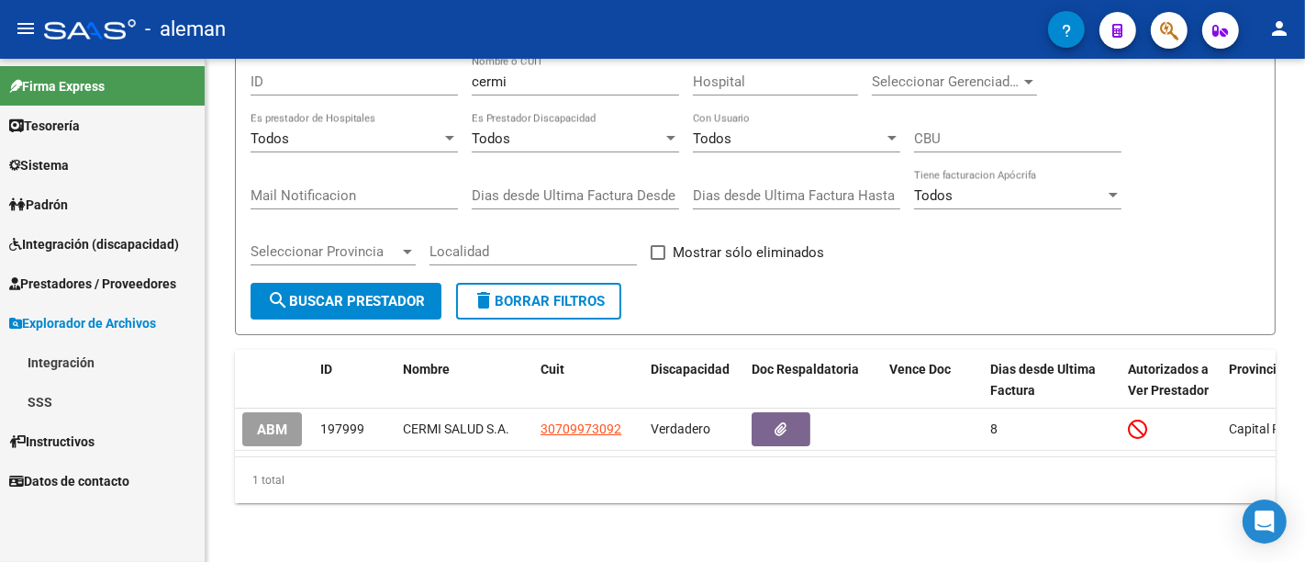
click at [77, 355] on link "Integración" at bounding box center [102, 361] width 205 height 39
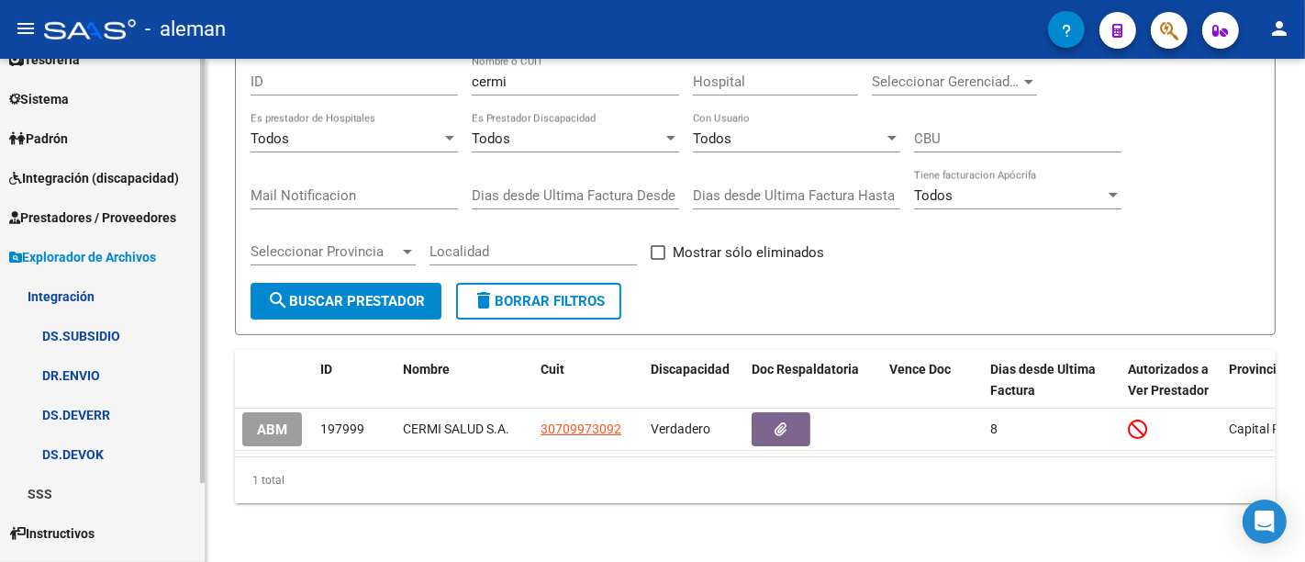
scroll to position [95, 0]
